Goal: Task Accomplishment & Management: Manage account settings

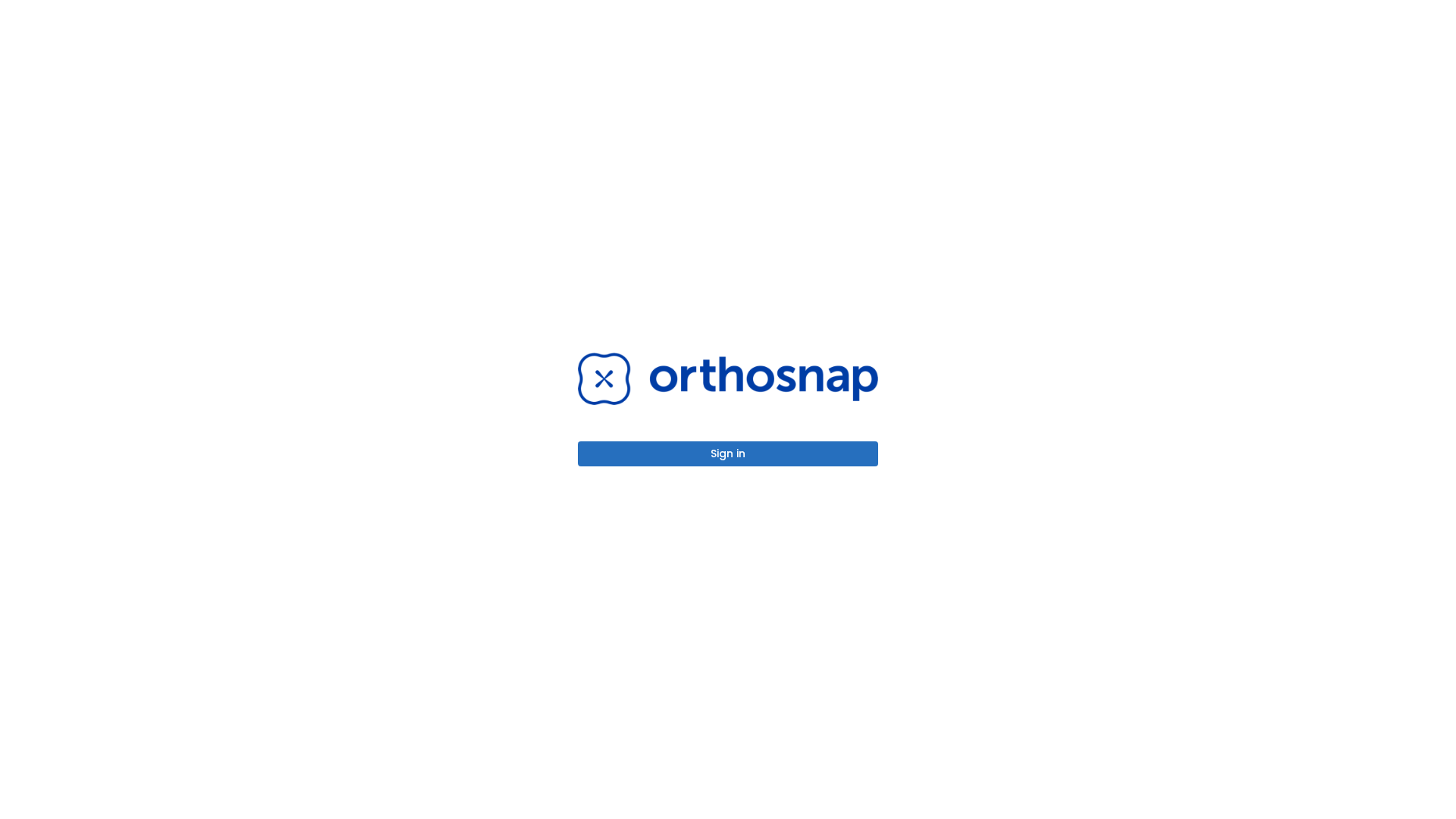
click at [728, 453] on button "Sign in" at bounding box center [728, 454] width 301 height 25
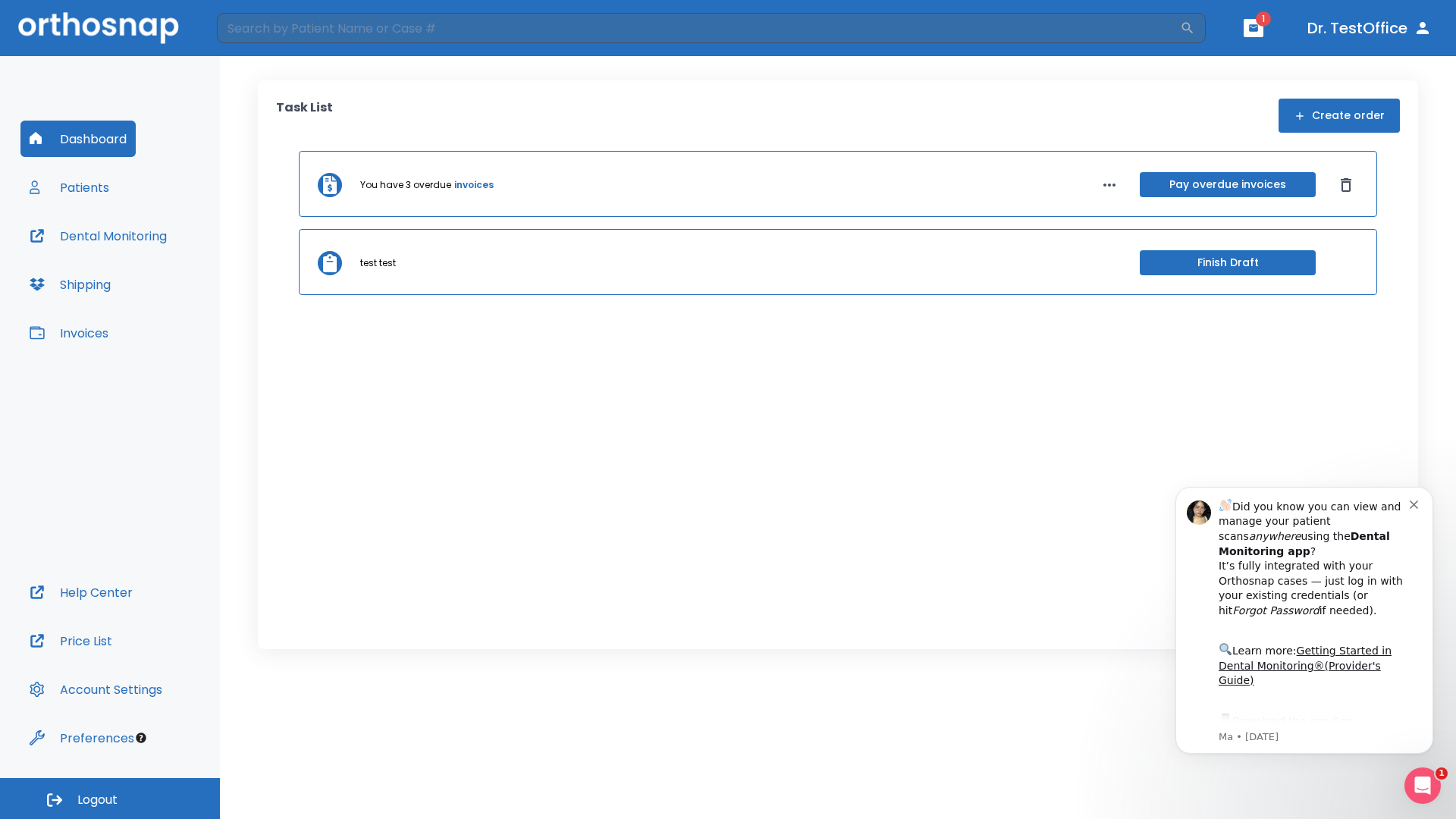
click at [110, 799] on span "Logout" at bounding box center [97, 800] width 41 height 16
